Goal: Transaction & Acquisition: Purchase product/service

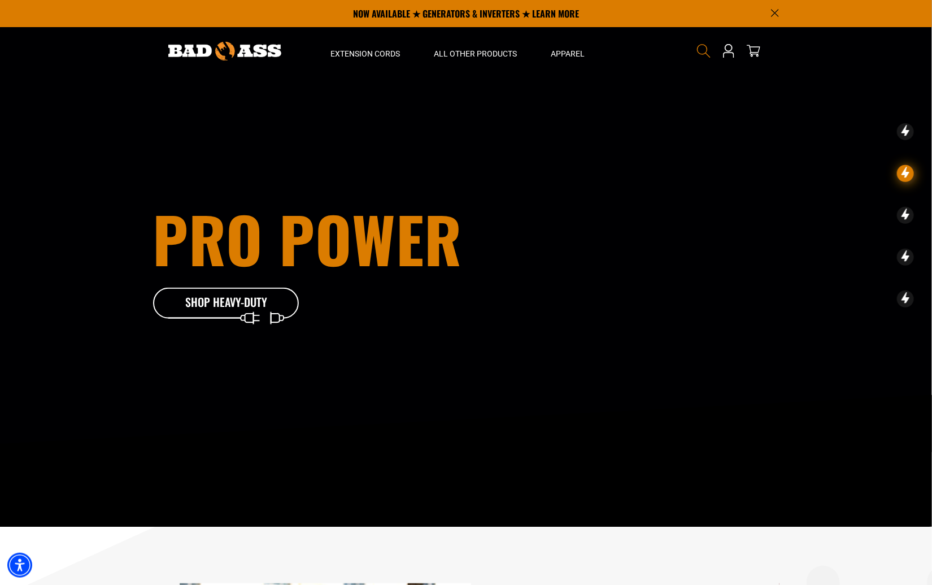
click at [699, 50] on icon "Search" at bounding box center [704, 51] width 15 height 15
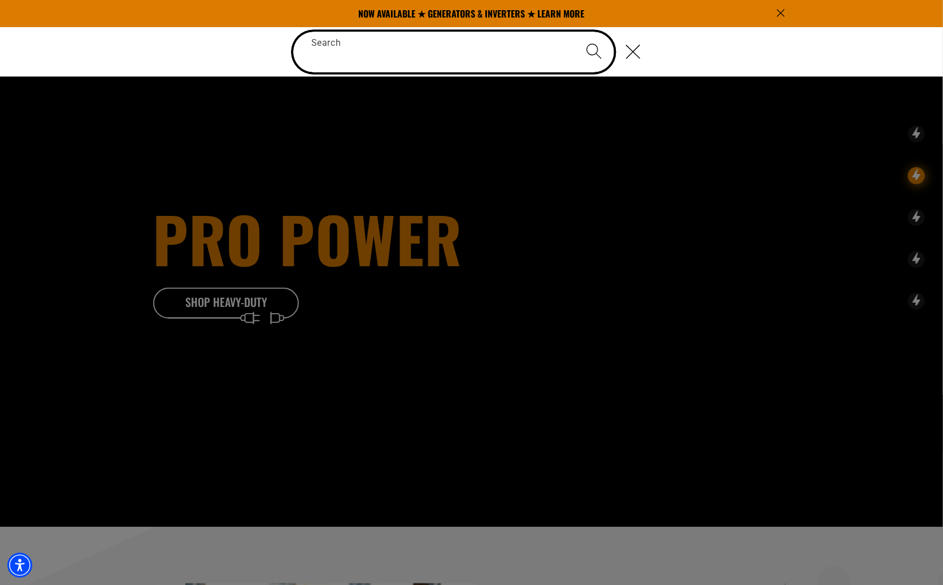
click at [541, 54] on input "Search" at bounding box center [453, 52] width 321 height 41
paste input "**********"
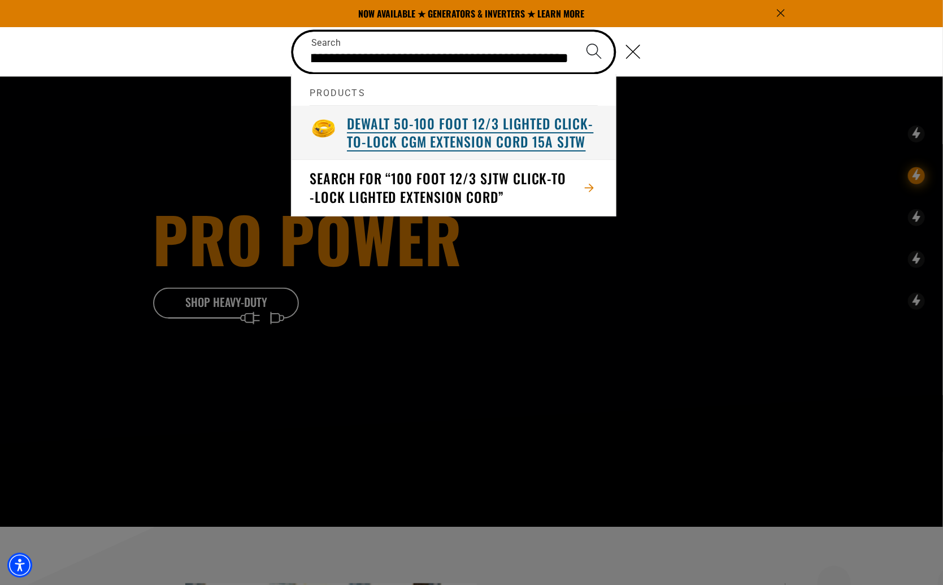
type input "**********"
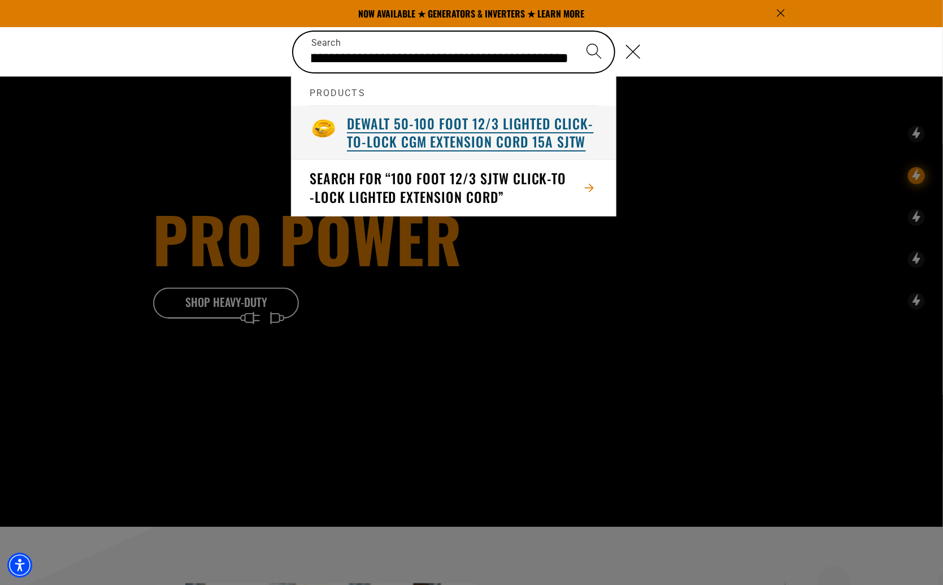
click at [483, 130] on h3 "DEWALT 50-100 foot 12/3 Lighted Click-to-Lock CGM Extension Cord 15A SJTW" at bounding box center [472, 132] width 251 height 35
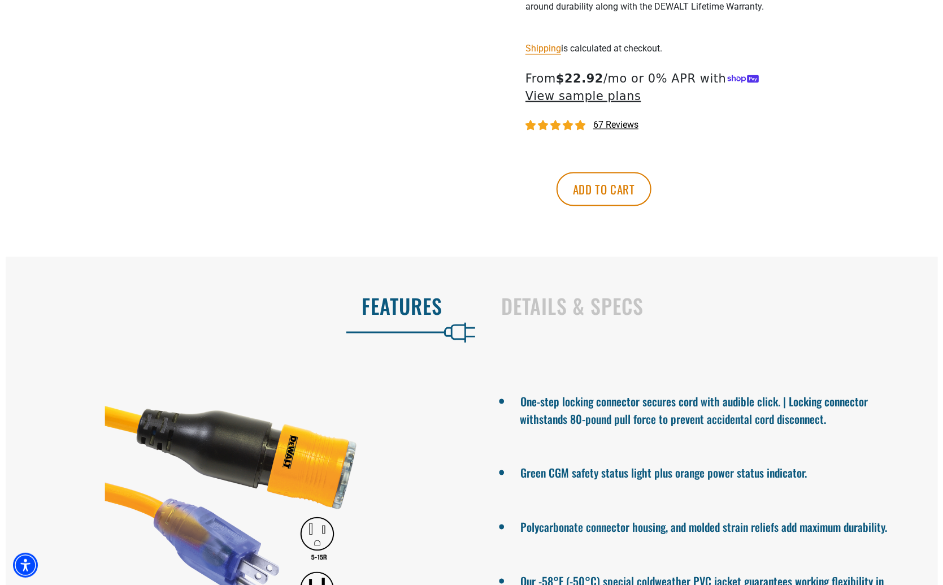
scroll to position [969, 0]
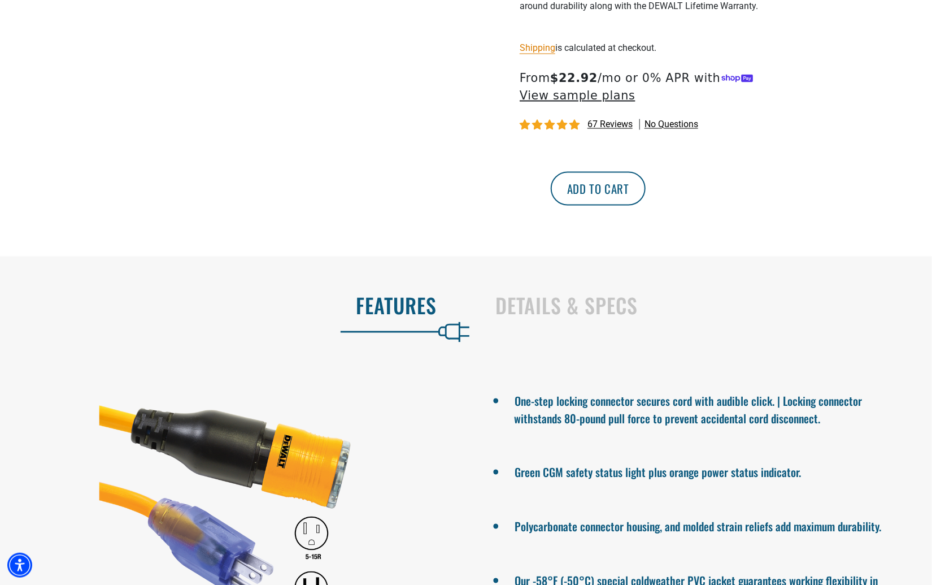
click at [646, 206] on button "Add to cart" at bounding box center [598, 189] width 95 height 34
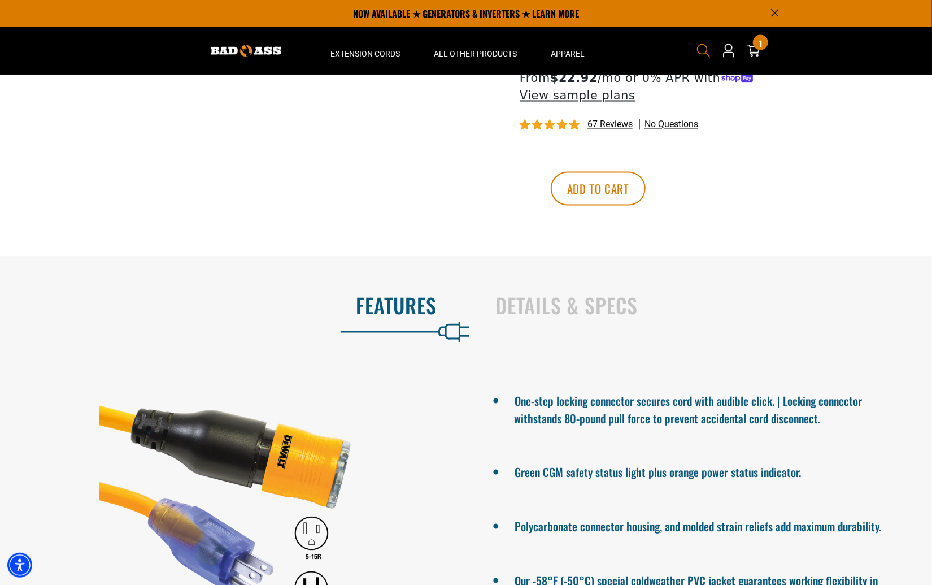
click at [697, 48] on icon "Search" at bounding box center [704, 51] width 15 height 15
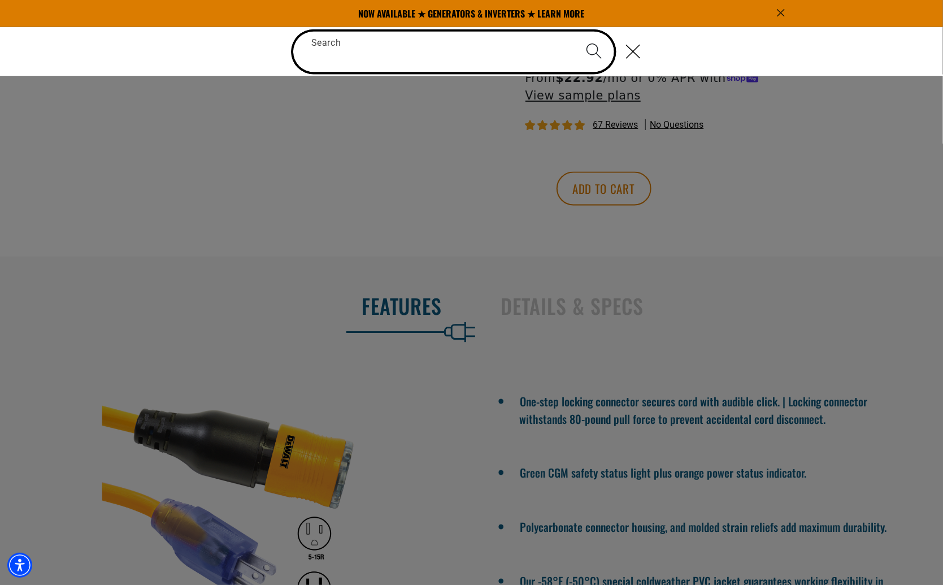
paste input "**********"
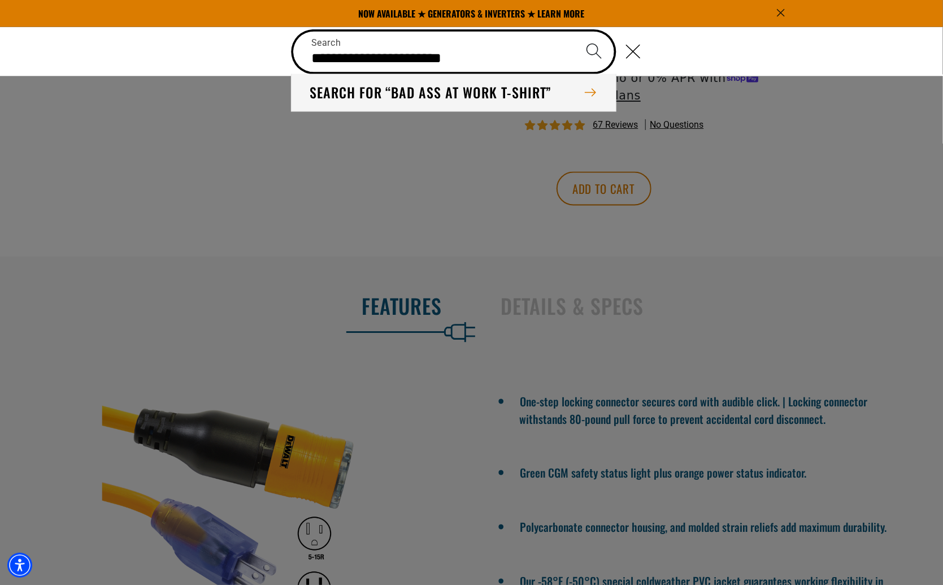
type input "**********"
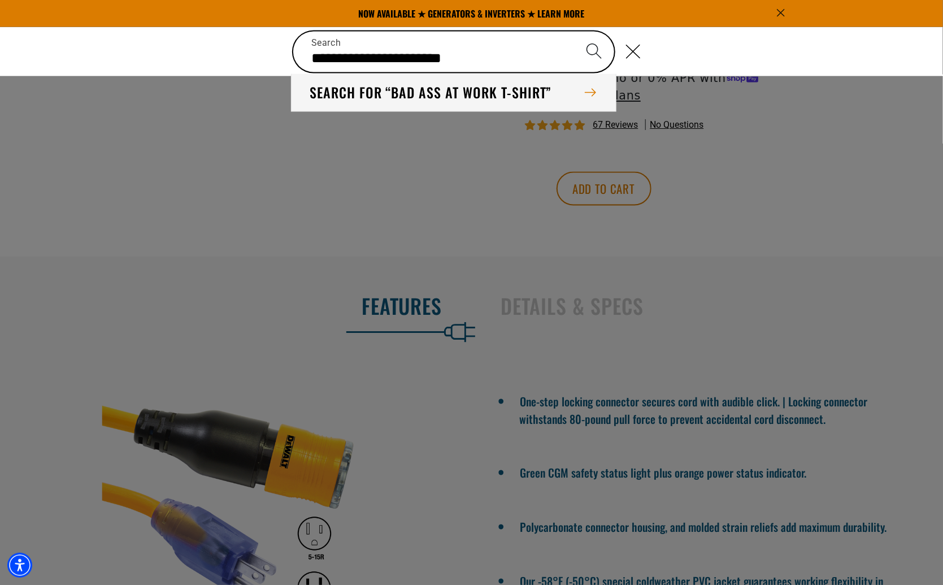
click at [498, 99] on button "Search for “Bad Ass at Work T-Shirt”" at bounding box center [454, 92] width 324 height 37
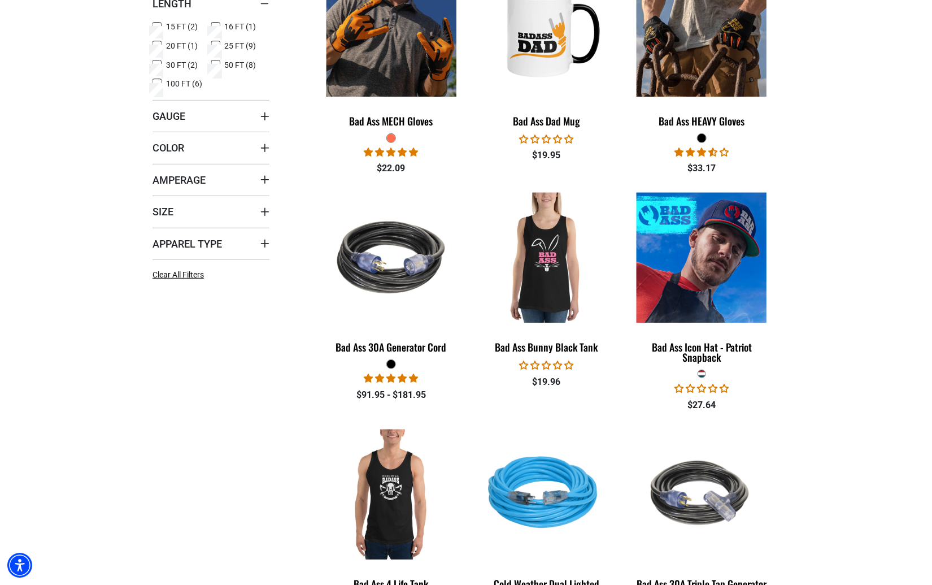
scroll to position [242, 0]
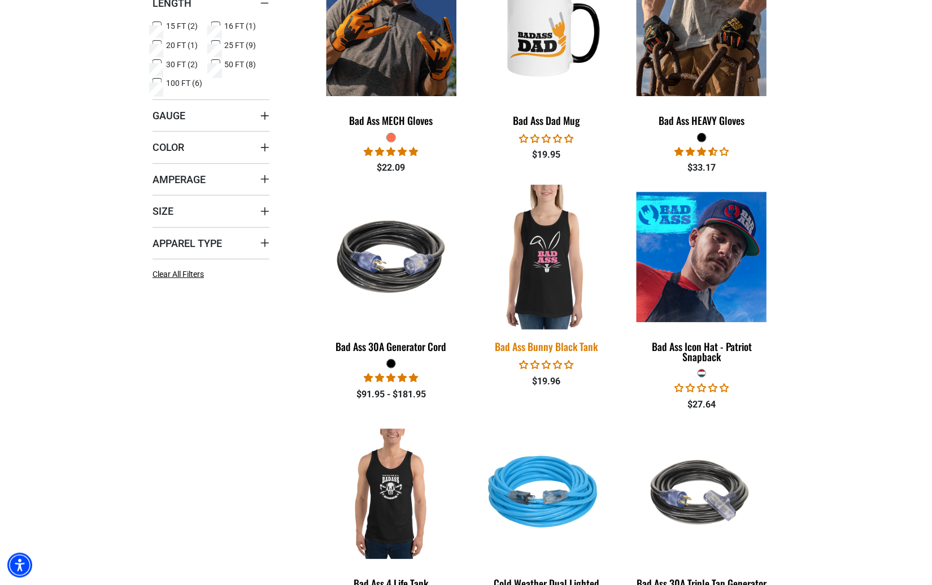
click at [552, 270] on img at bounding box center [546, 257] width 158 height 145
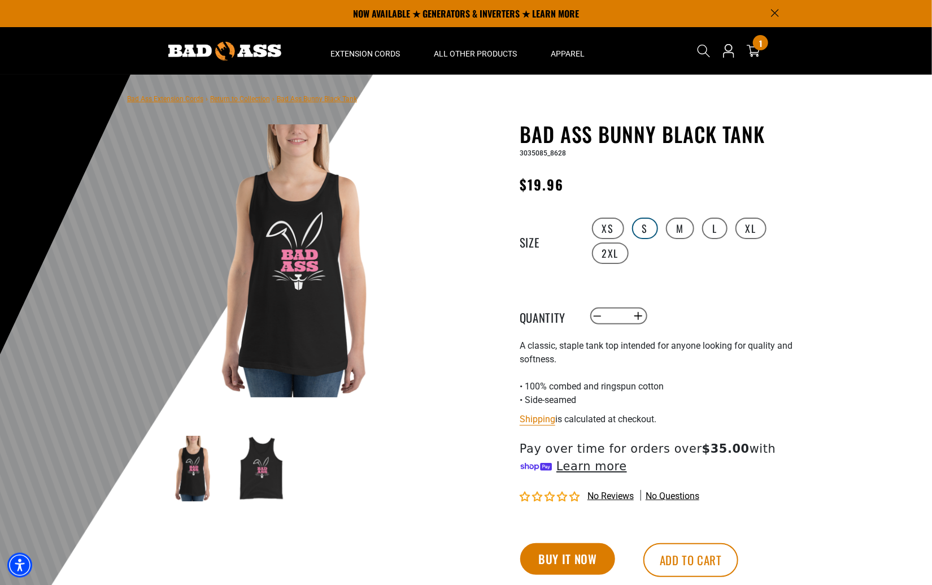
click at [638, 221] on label "S" at bounding box center [645, 228] width 27 height 21
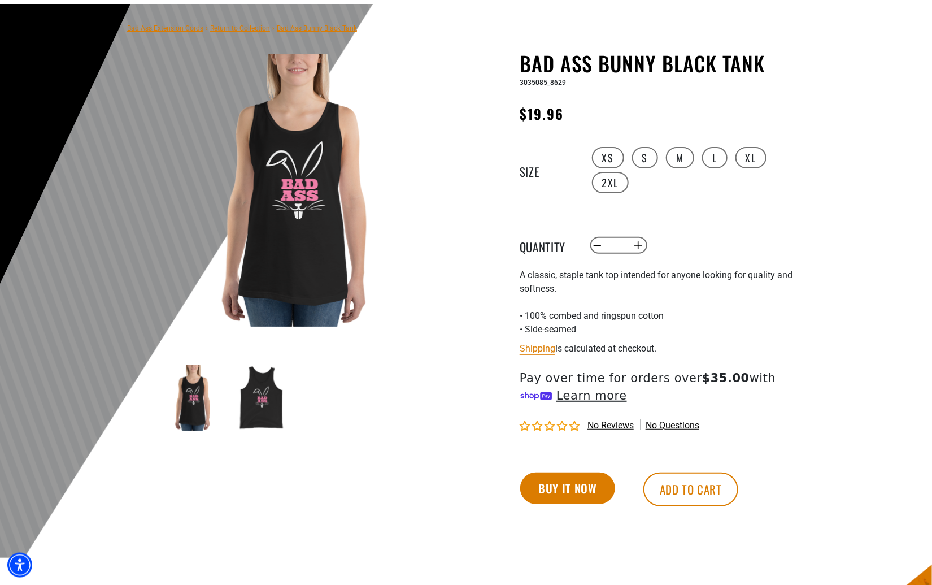
scroll to position [80, 0]
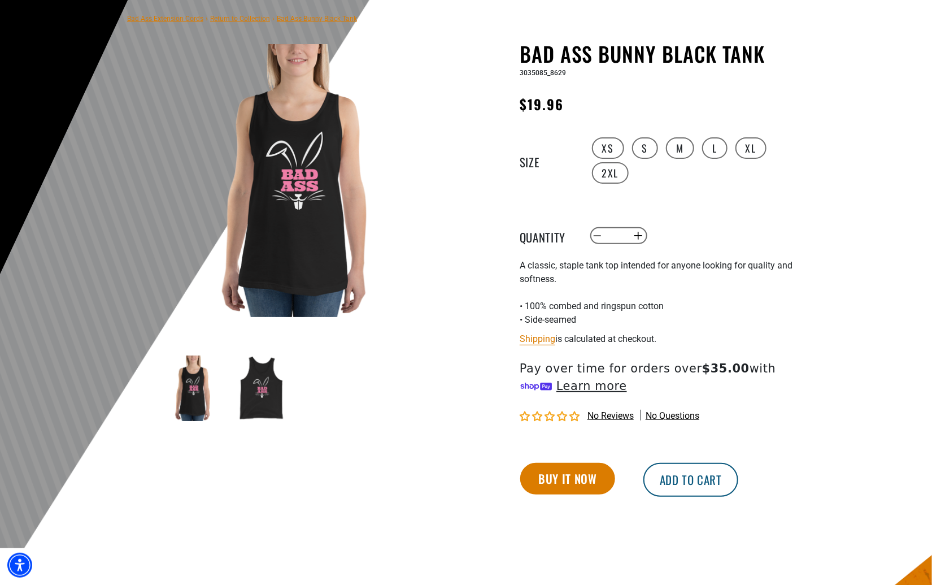
click at [688, 497] on button "Add to cart" at bounding box center [691, 480] width 95 height 34
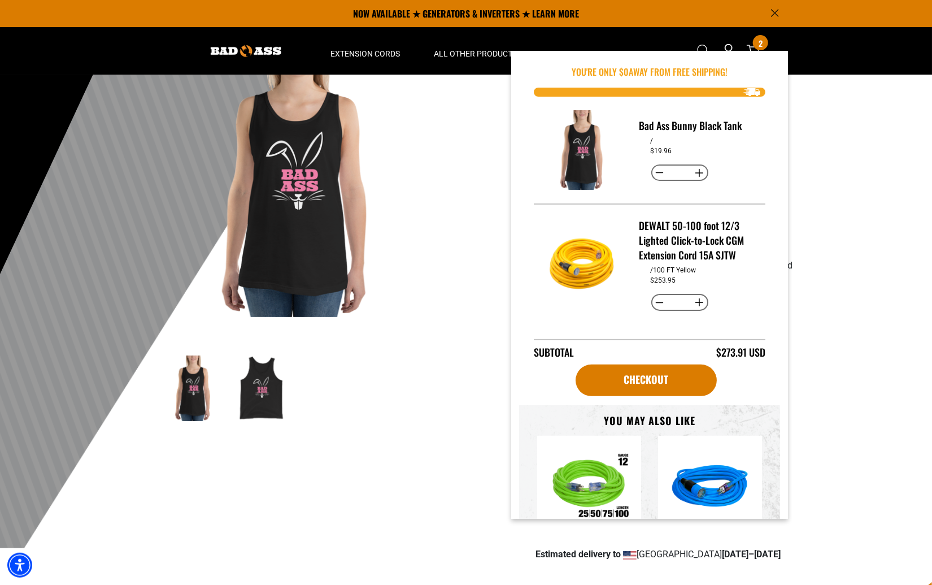
click at [867, 280] on div at bounding box center [466, 271] width 932 height 554
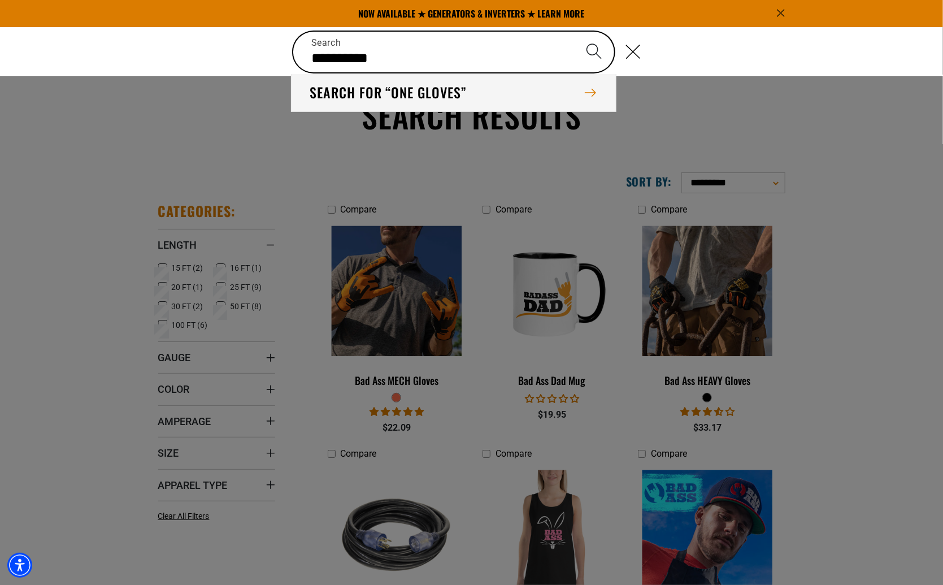
type input "**********"
click at [442, 97] on button "Search for “one gloves”" at bounding box center [454, 92] width 324 height 37
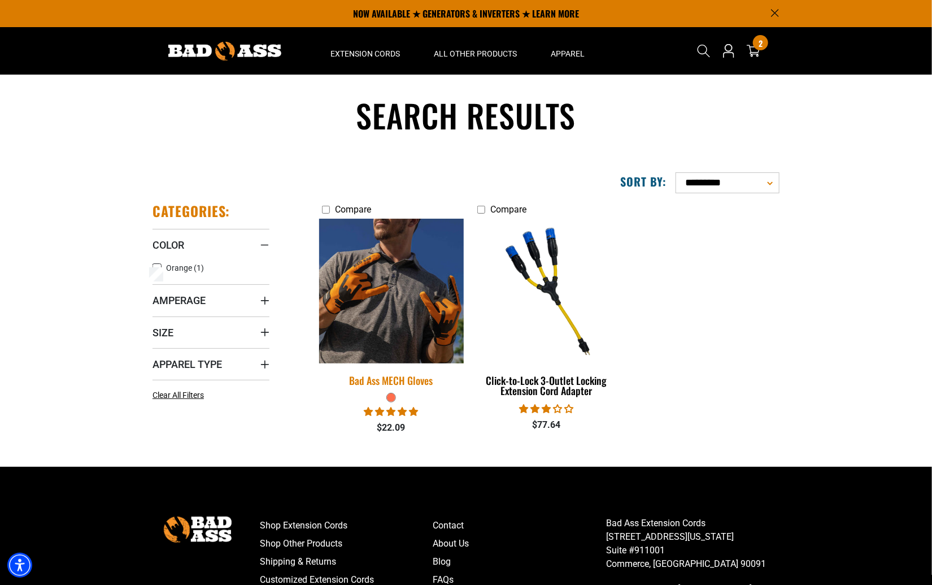
click at [396, 310] on img at bounding box center [391, 291] width 158 height 145
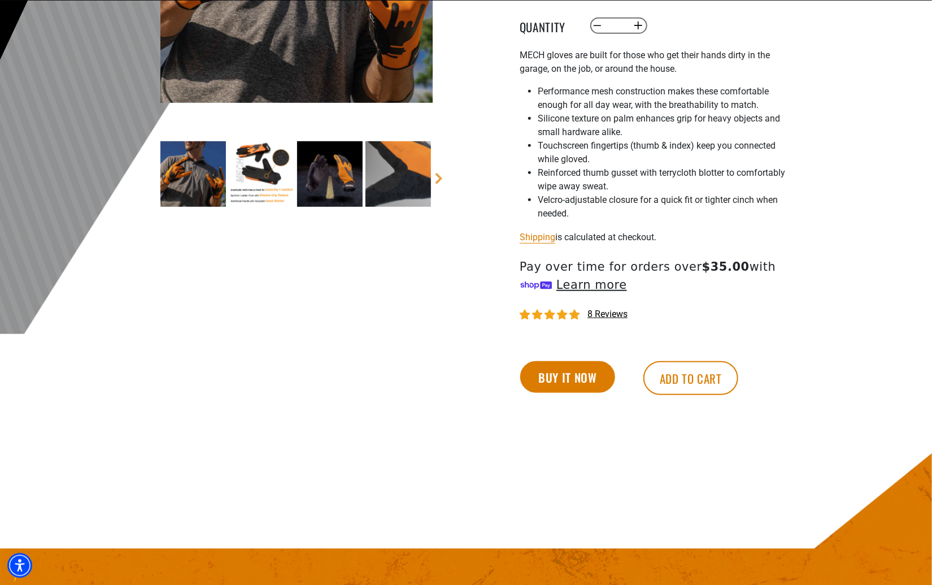
scroll to position [323, 0]
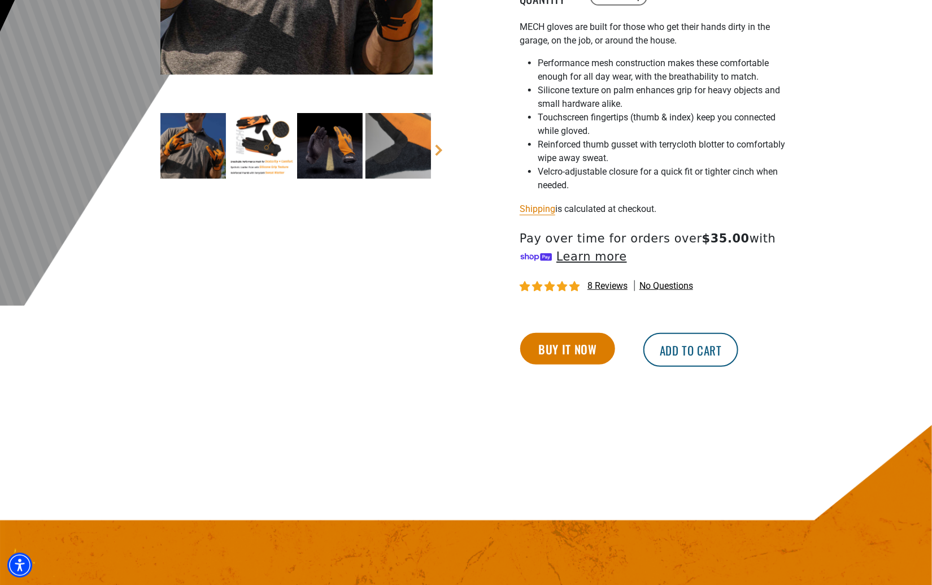
click at [689, 367] on button "Add to cart" at bounding box center [691, 350] width 95 height 34
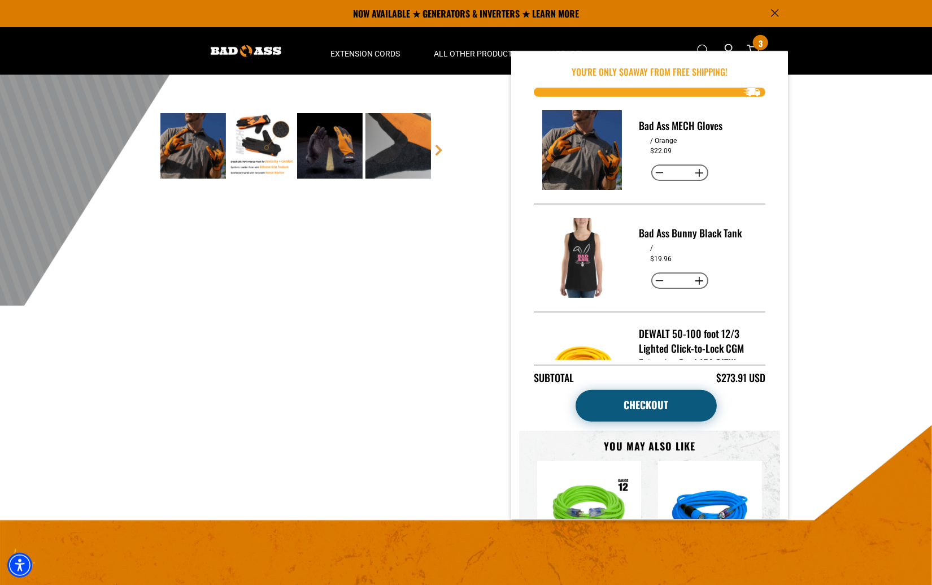
click at [653, 417] on link "Checkout" at bounding box center [646, 406] width 141 height 32
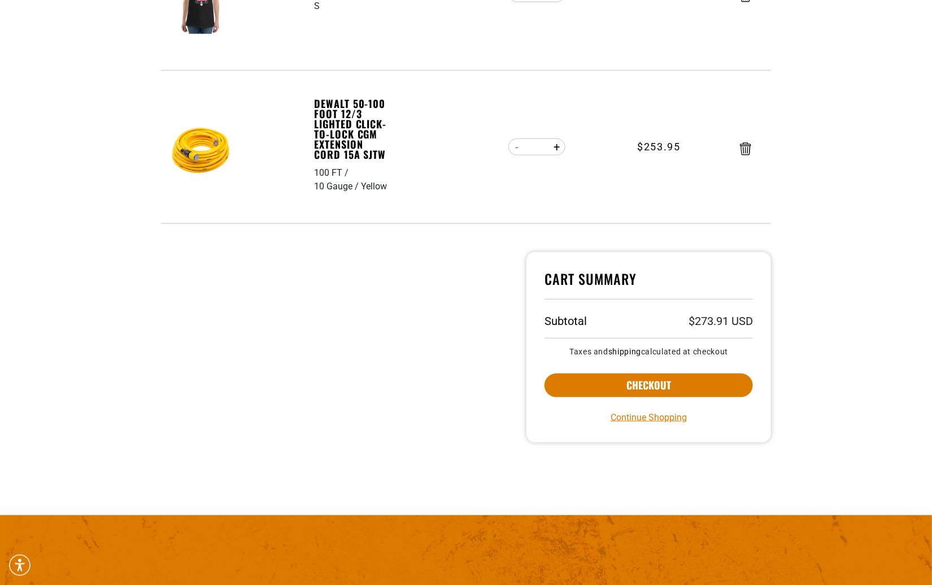
scroll to position [484, 0]
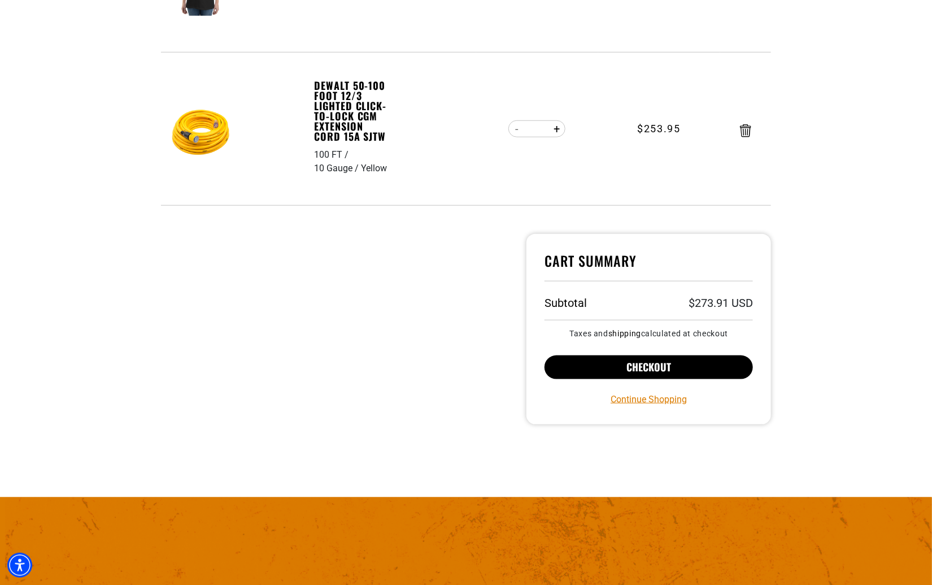
click at [659, 369] on button "Checkout" at bounding box center [649, 367] width 209 height 24
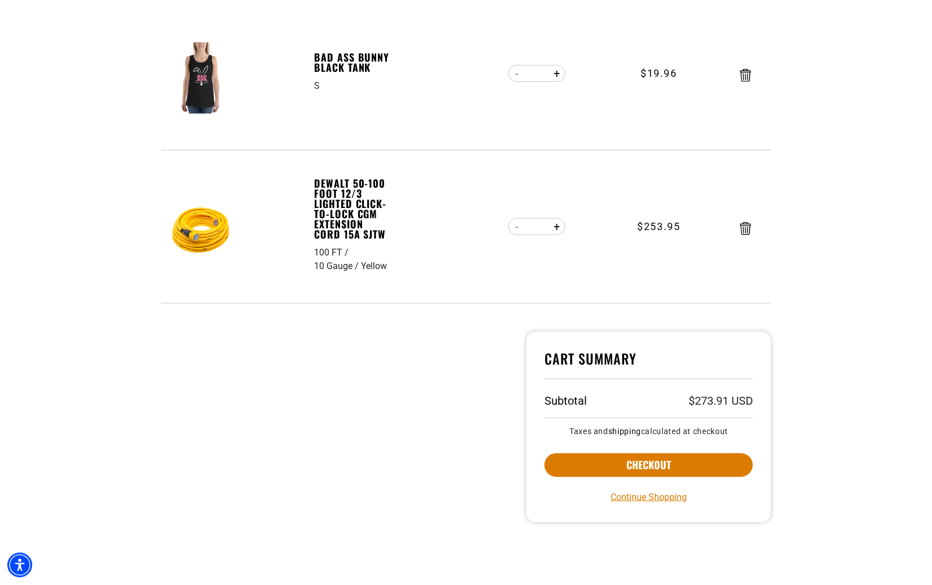
scroll to position [242, 0]
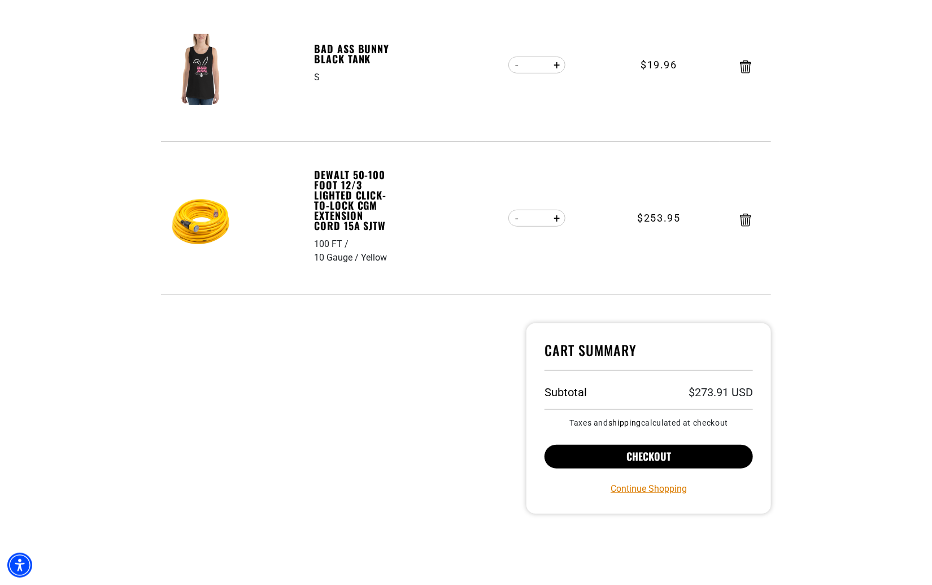
click at [691, 450] on button "Checkout" at bounding box center [649, 457] width 209 height 24
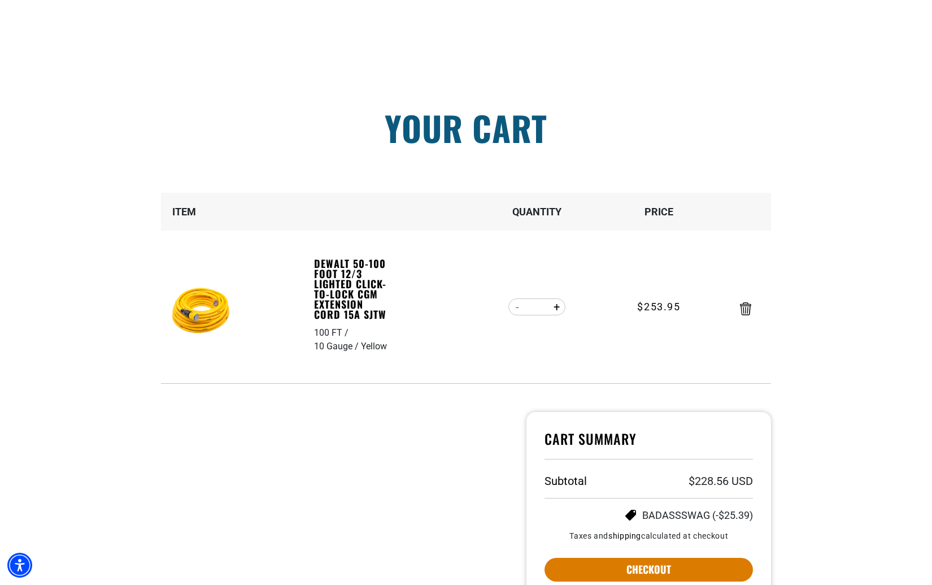
scroll to position [161, 0]
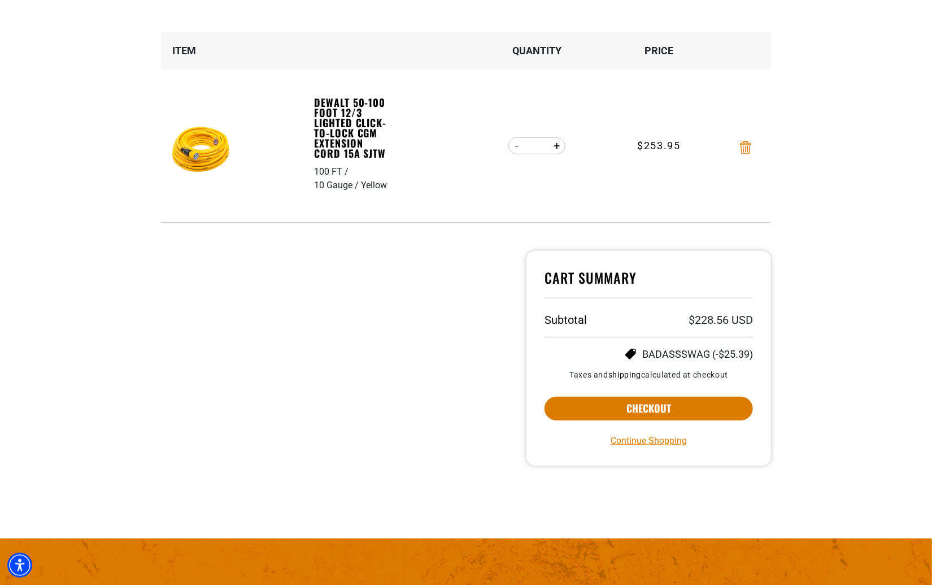
click at [749, 151] on icon "Remove DEWALT 50-100 foot 12/3 Lighted Click-to-Lock CGM Extension Cord 15A SJT…" at bounding box center [745, 147] width 11 height 13
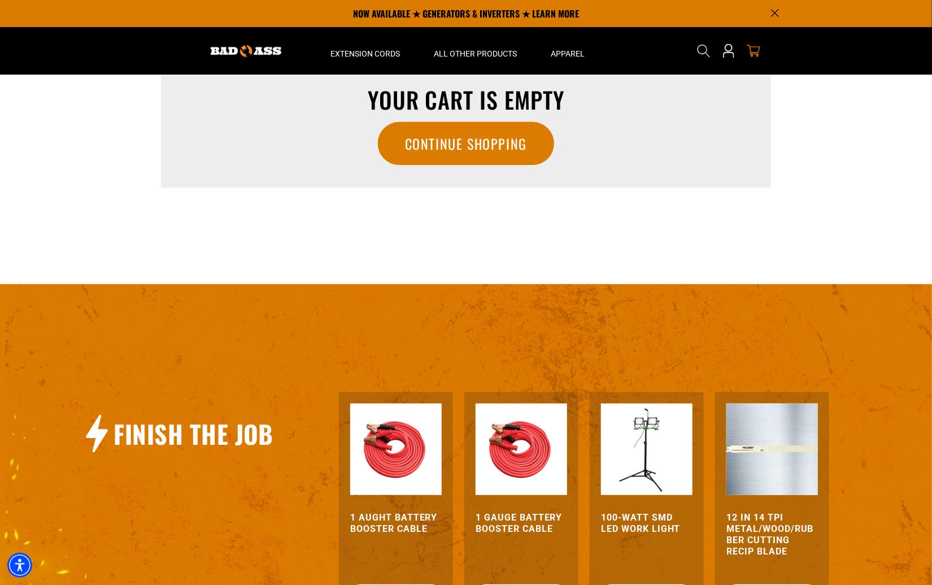
scroll to position [0, 0]
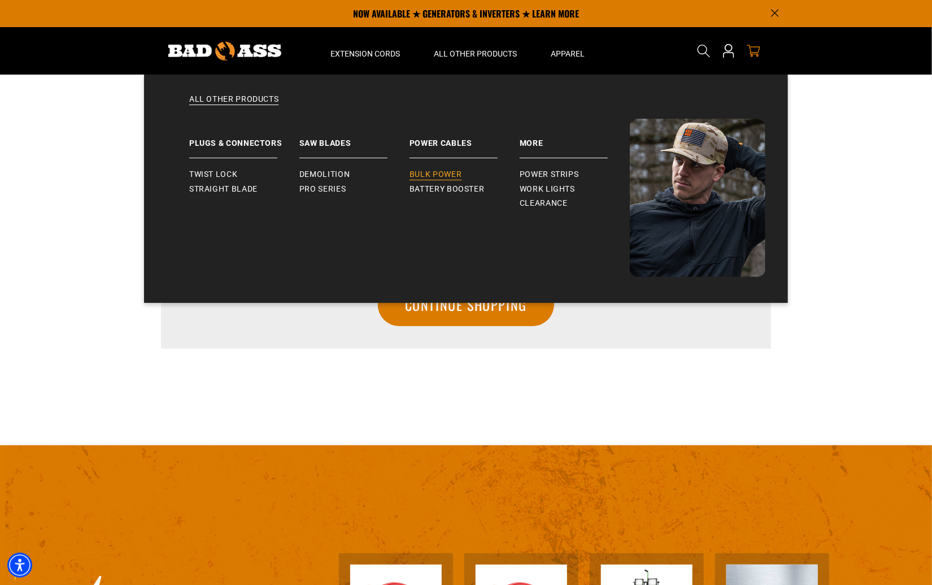
click at [431, 173] on span "Bulk Power" at bounding box center [436, 175] width 52 height 10
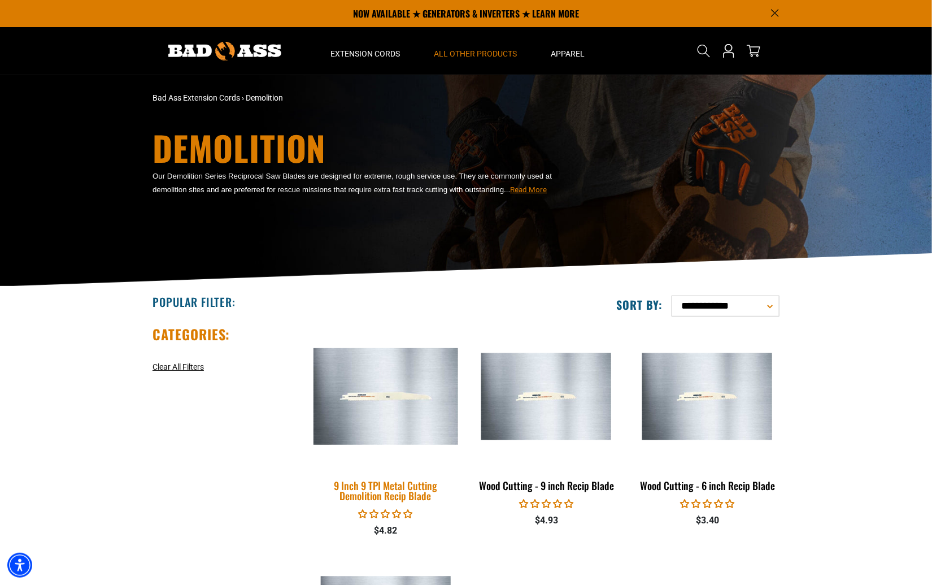
scroll to position [80, 0]
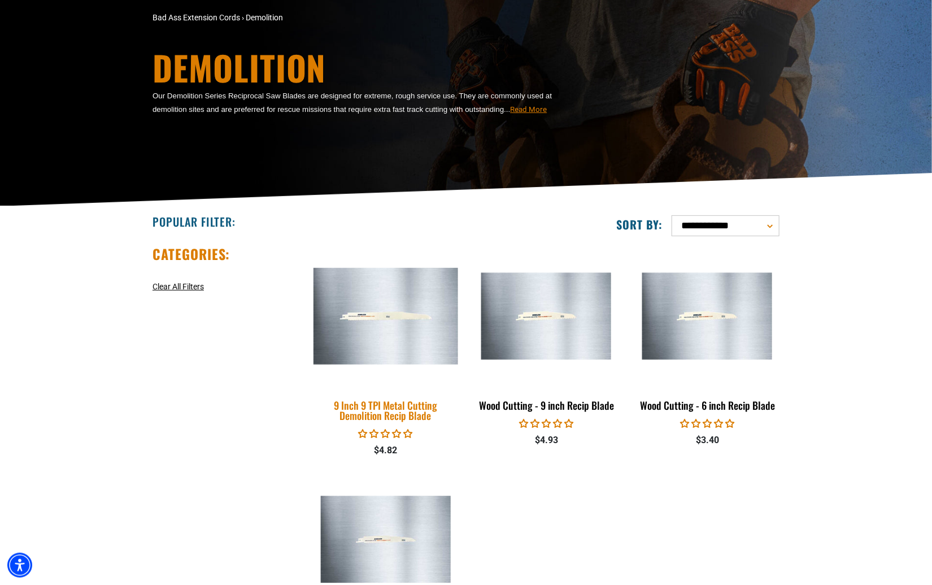
click at [401, 322] on img at bounding box center [386, 316] width 158 height 97
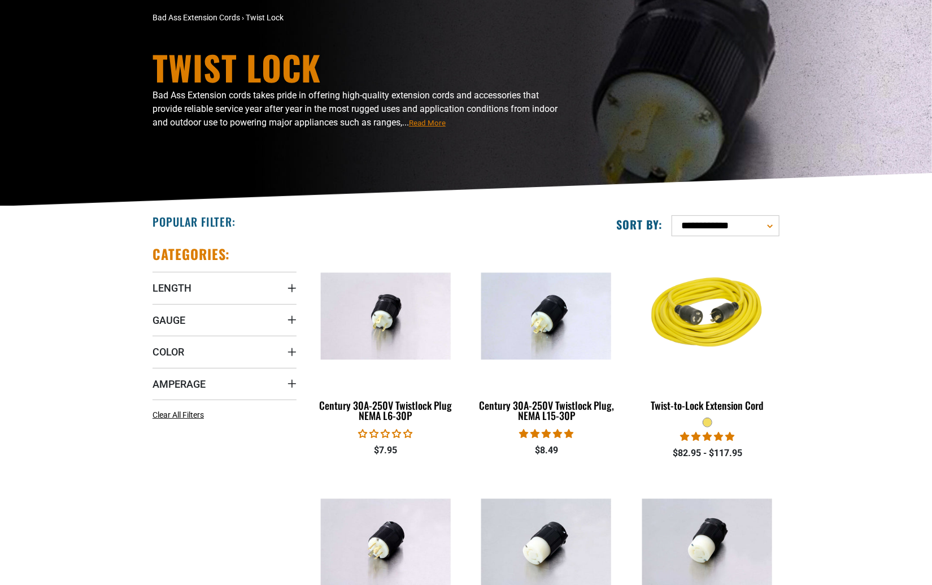
scroll to position [80, 0]
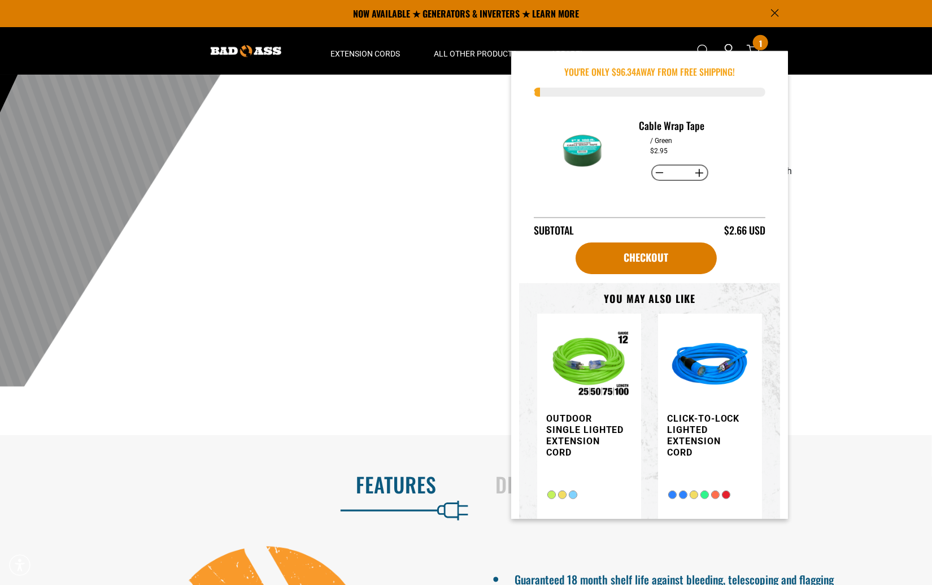
scroll to position [242, 0]
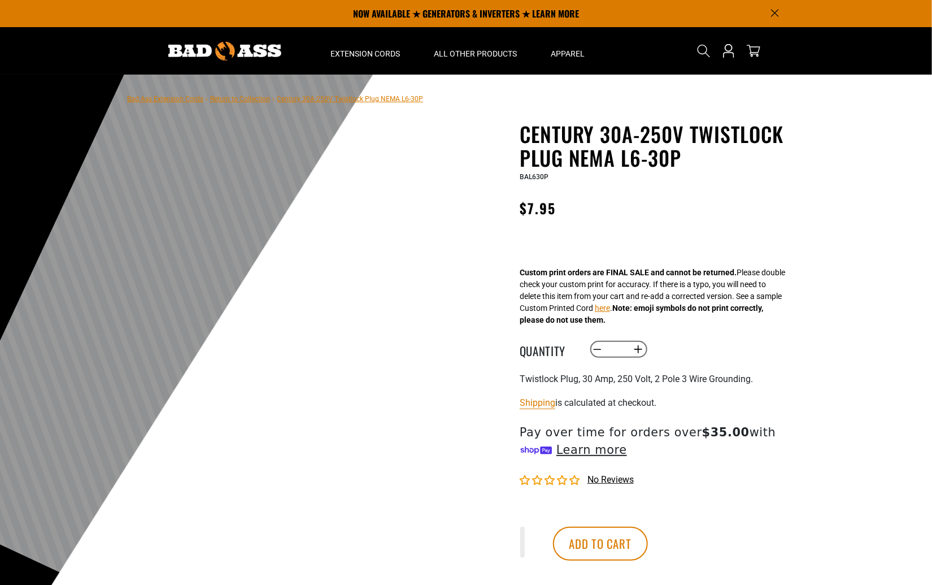
scroll to position [242, 0]
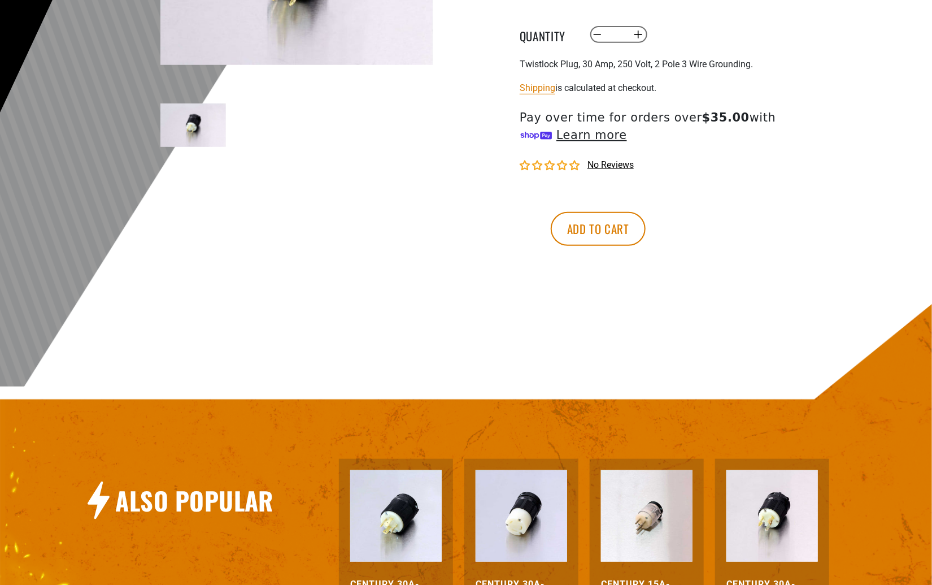
click at [618, 259] on div "More payment options This item is a recurring or deferred purchase. By continui…" at bounding box center [649, 234] width 277 height 90
click at [646, 246] on button "Add to cart" at bounding box center [598, 229] width 95 height 34
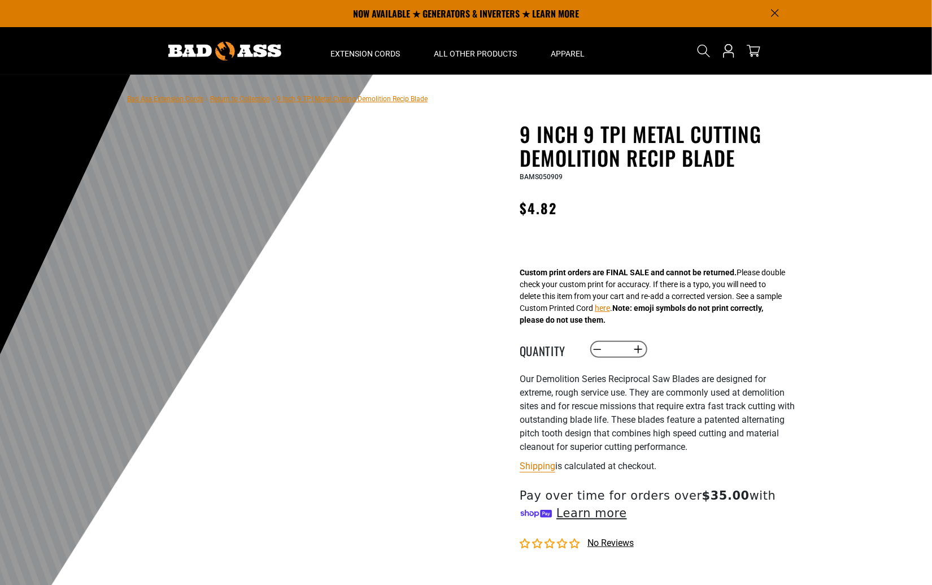
scroll to position [242, 0]
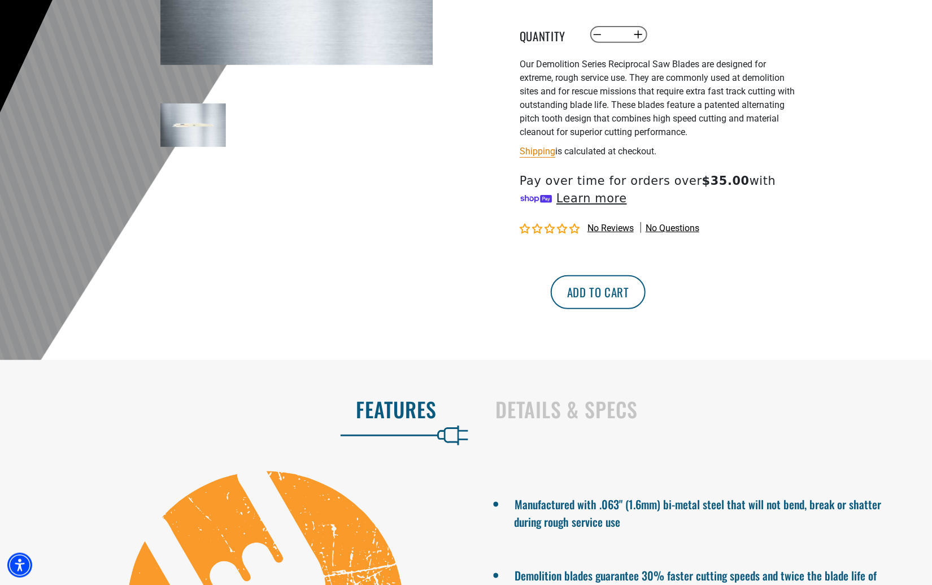
click at [646, 309] on button "Add to cart" at bounding box center [598, 292] width 95 height 34
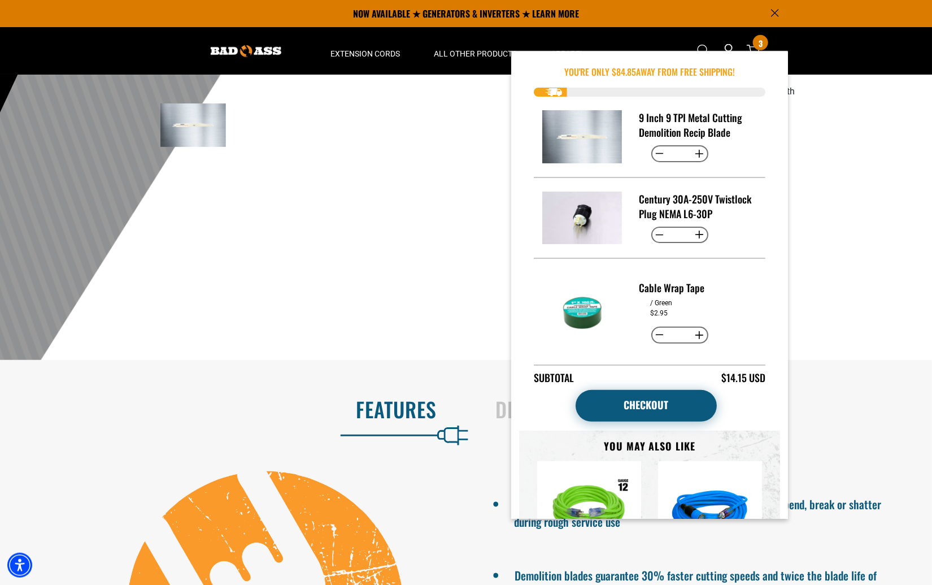
click at [650, 402] on link "Checkout" at bounding box center [646, 406] width 141 height 32
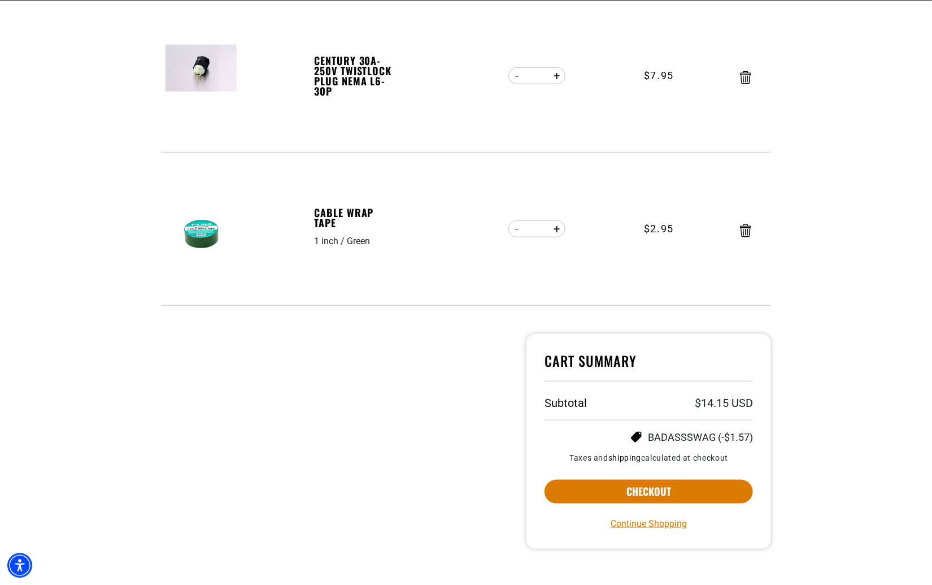
scroll to position [403, 0]
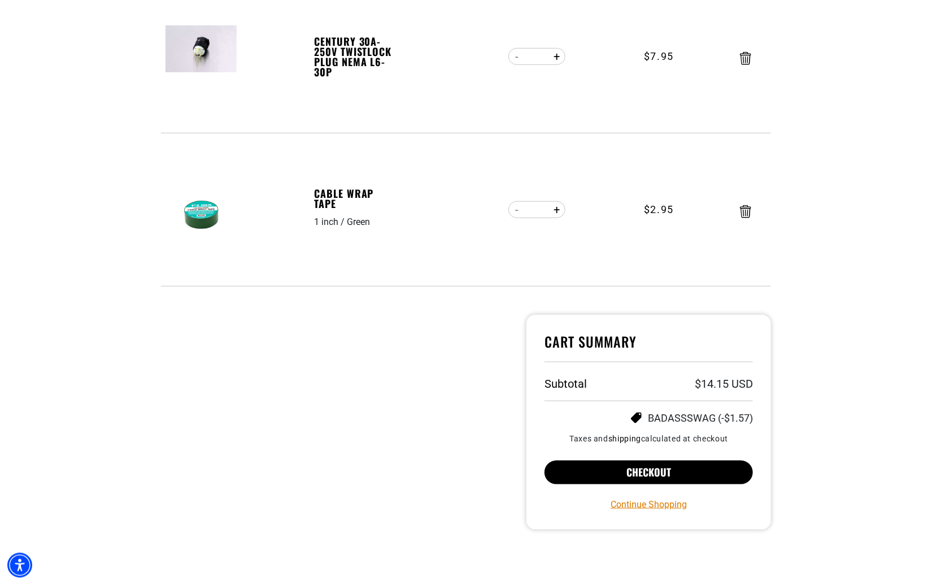
click at [648, 479] on button "Checkout" at bounding box center [649, 473] width 209 height 24
